Goal: Find specific page/section: Find specific page/section

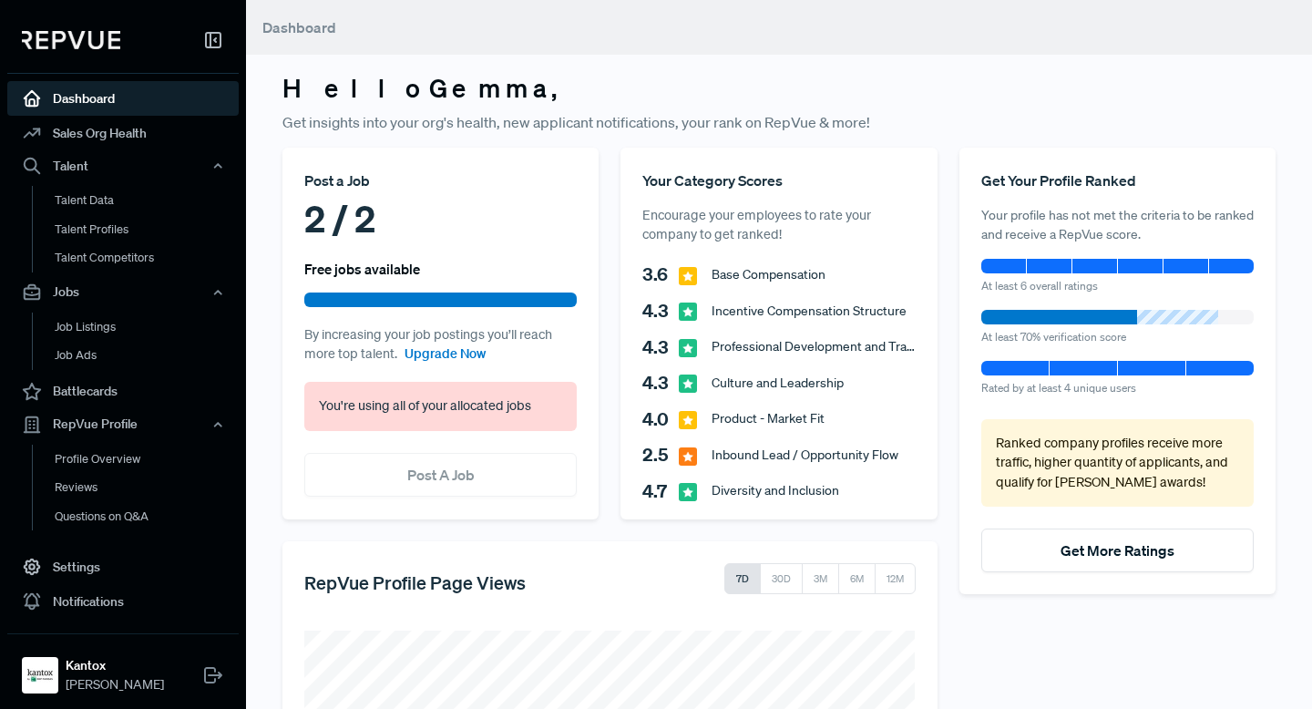
click at [77, 95] on link "Dashboard" at bounding box center [122, 98] width 231 height 35
click at [84, 131] on link "Sales Org Health" at bounding box center [122, 133] width 231 height 35
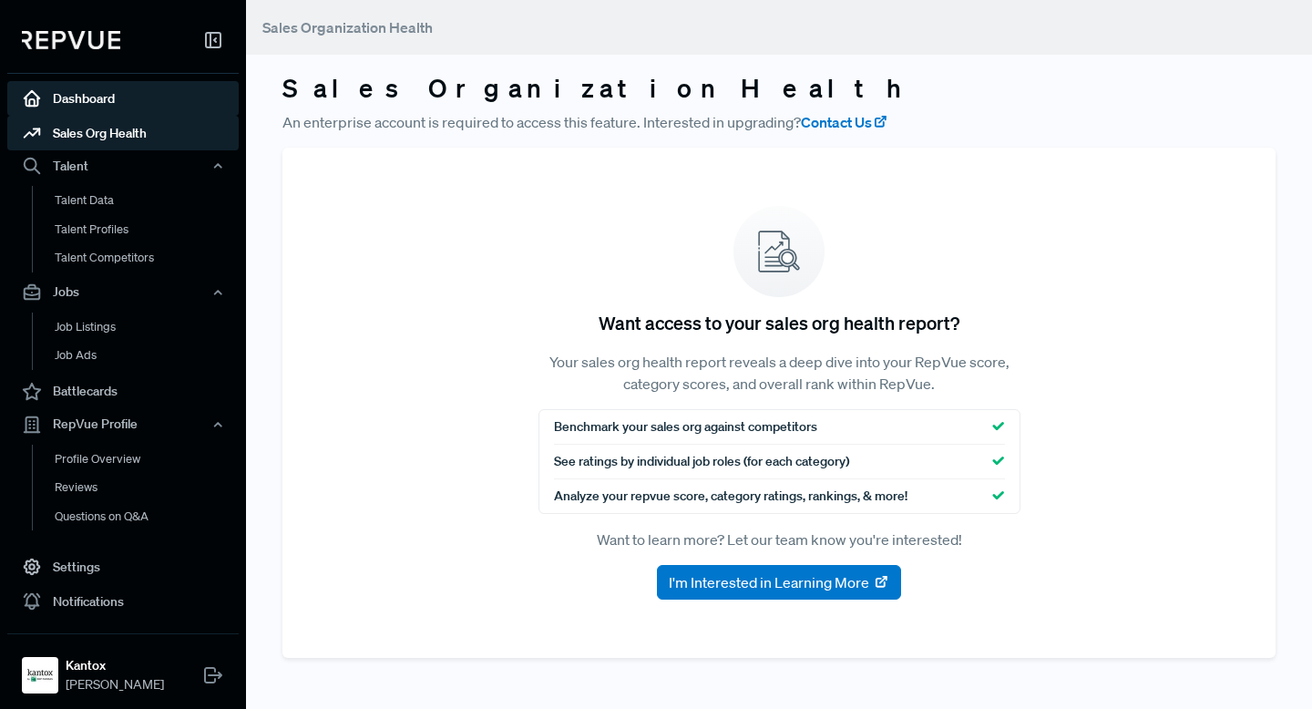
click at [77, 98] on link "Dashboard" at bounding box center [122, 98] width 231 height 35
